Goal: Find specific page/section: Find specific page/section

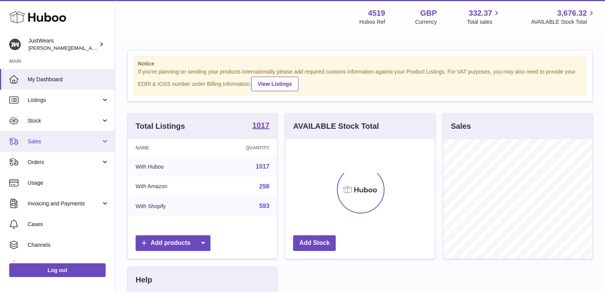
click at [74, 144] on span "Sales" at bounding box center [64, 141] width 73 height 7
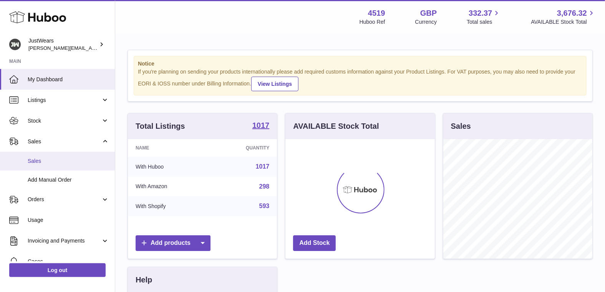
scroll to position [119, 149]
click at [75, 158] on span "Sales" at bounding box center [68, 161] width 81 height 7
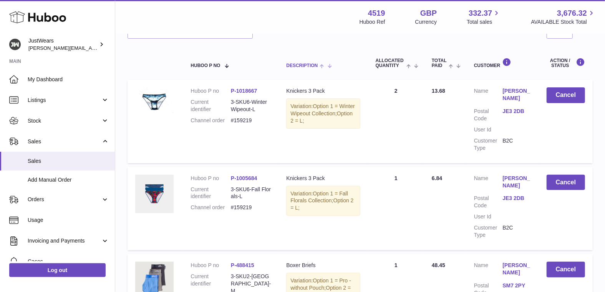
scroll to position [34, 0]
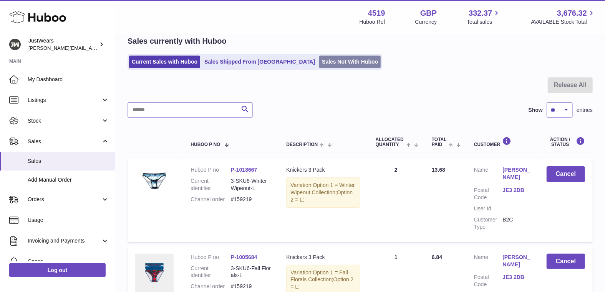
click at [329, 58] on link "Sales Not With Huboo" at bounding box center [349, 62] width 61 height 13
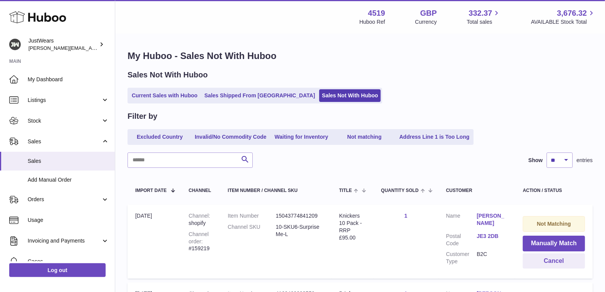
click at [479, 233] on link "JE3 2DB" at bounding box center [491, 236] width 31 height 7
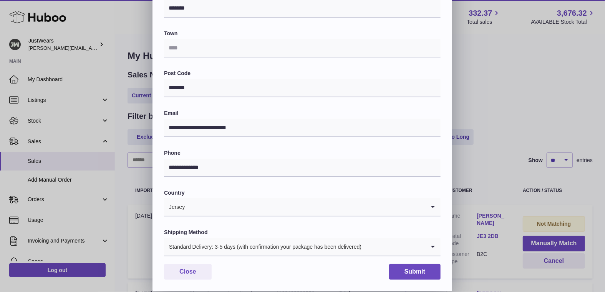
scroll to position [168, 0]
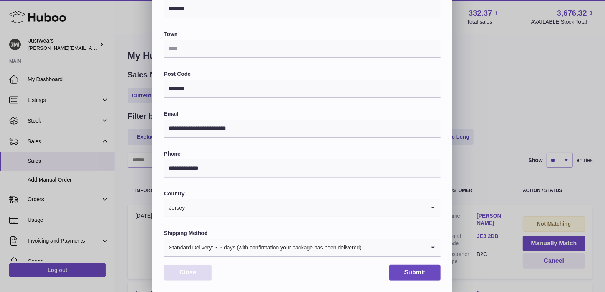
click at [198, 268] on button "Close" at bounding box center [188, 273] width 48 height 16
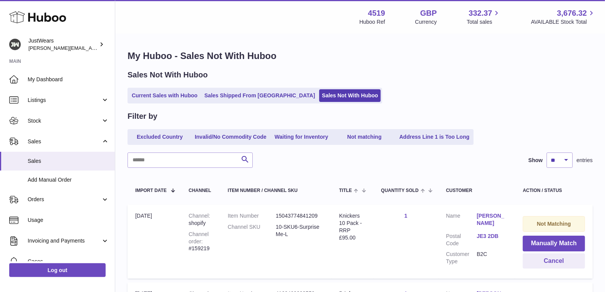
scroll to position [0, 0]
click at [182, 99] on link "Current Sales with Huboo" at bounding box center [164, 95] width 71 height 13
